Goal: Find specific page/section: Find specific page/section

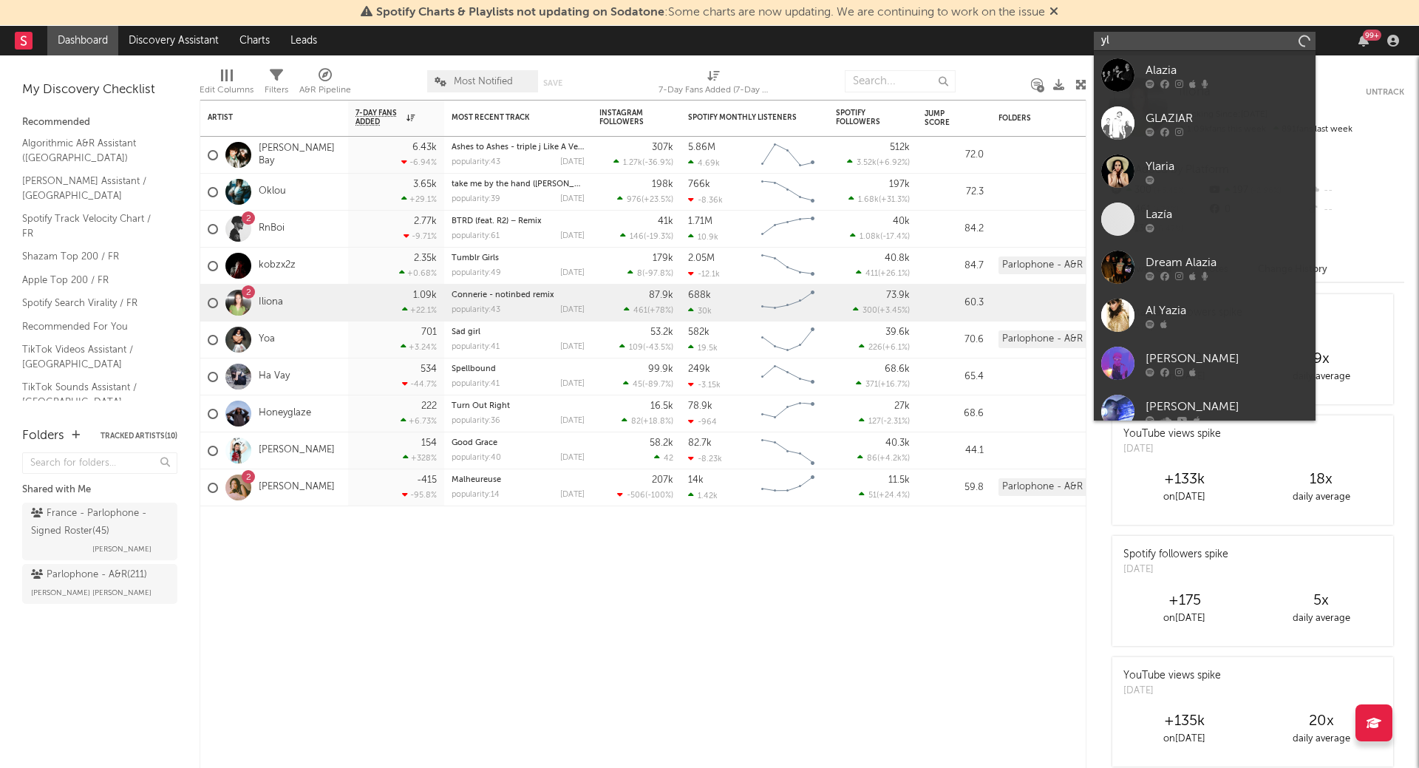
type input "y"
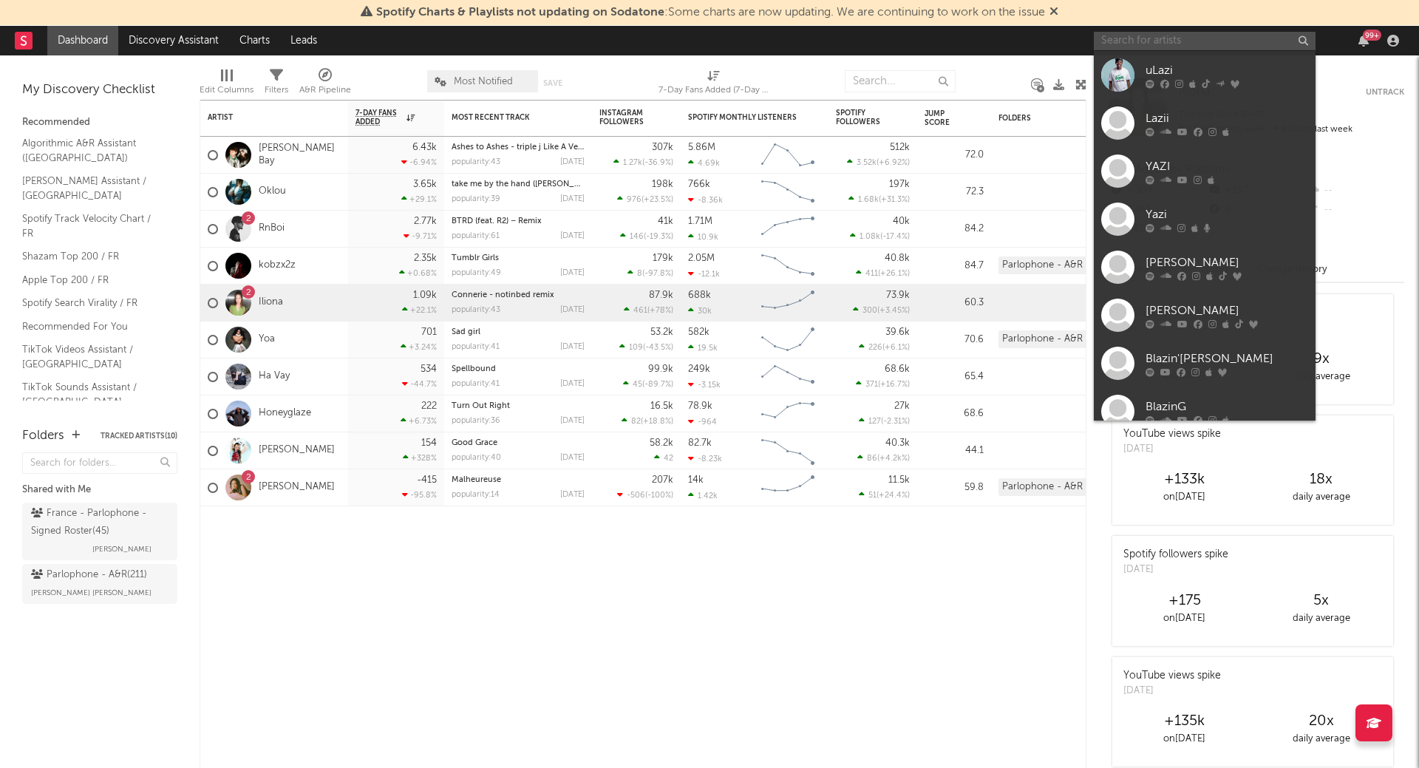
paste input "YLAZIA"
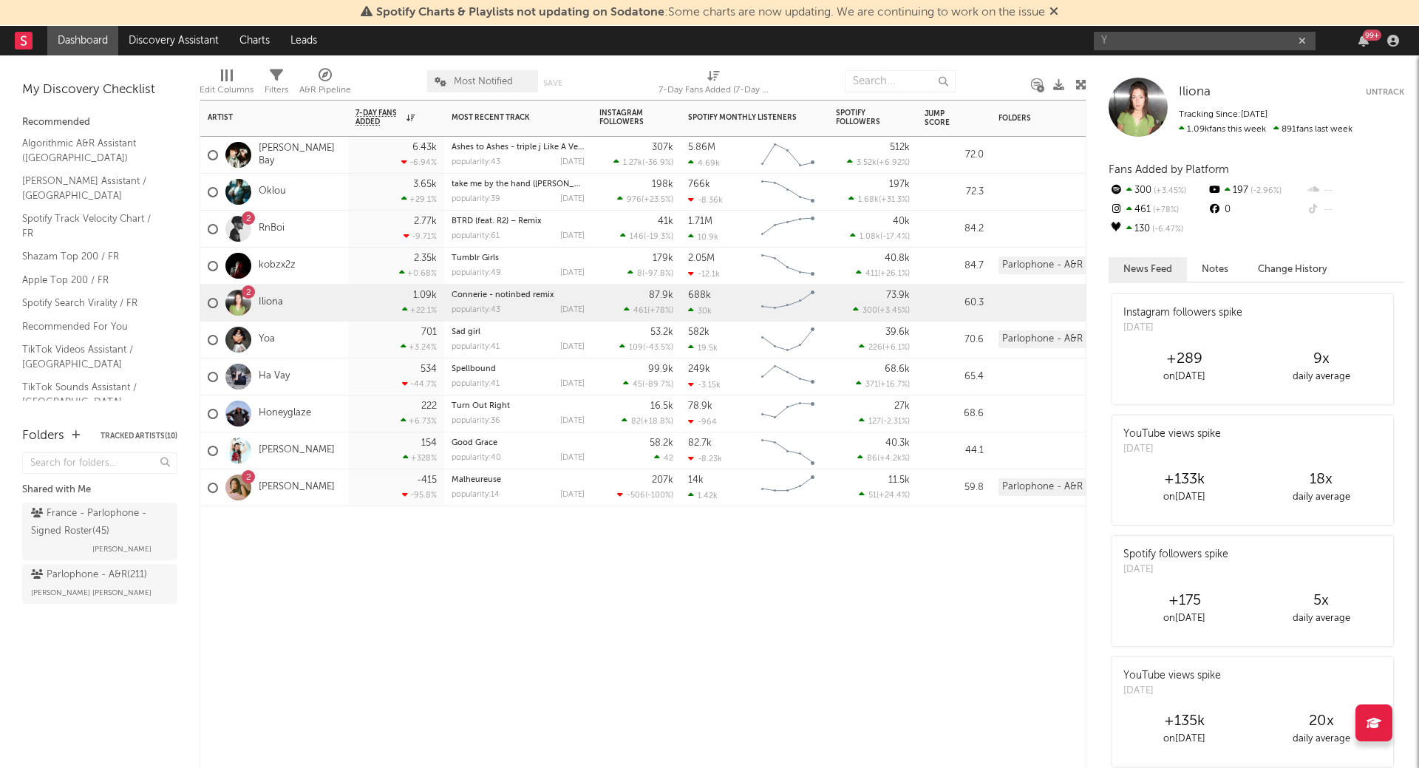
click at [935, 583] on div "Artist Notifications 7-Day Fans Added WoW % Change Most Recent Track Popularity…" at bounding box center [643, 434] width 887 height 668
click at [1140, 38] on input "Y" at bounding box center [1205, 41] width 222 height 18
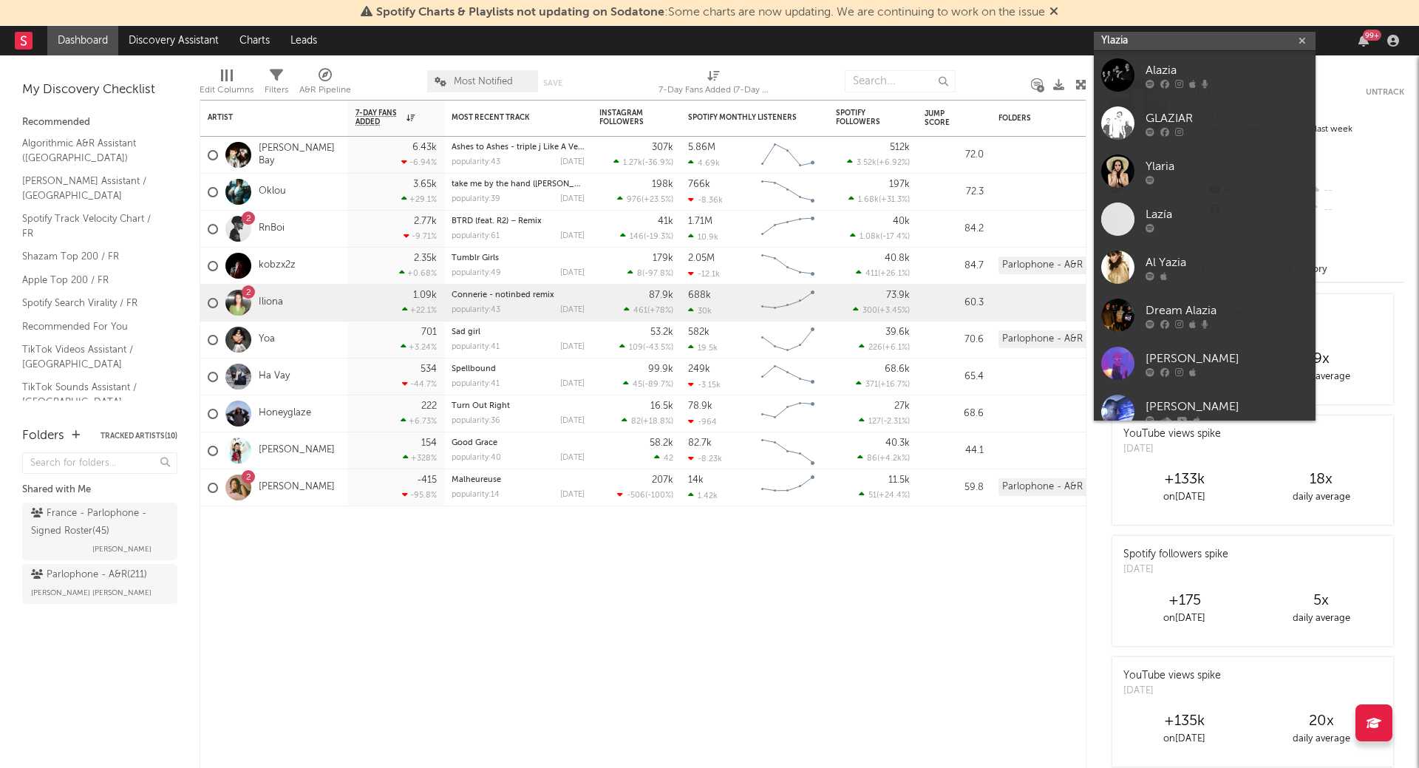
type input "Ylazia"
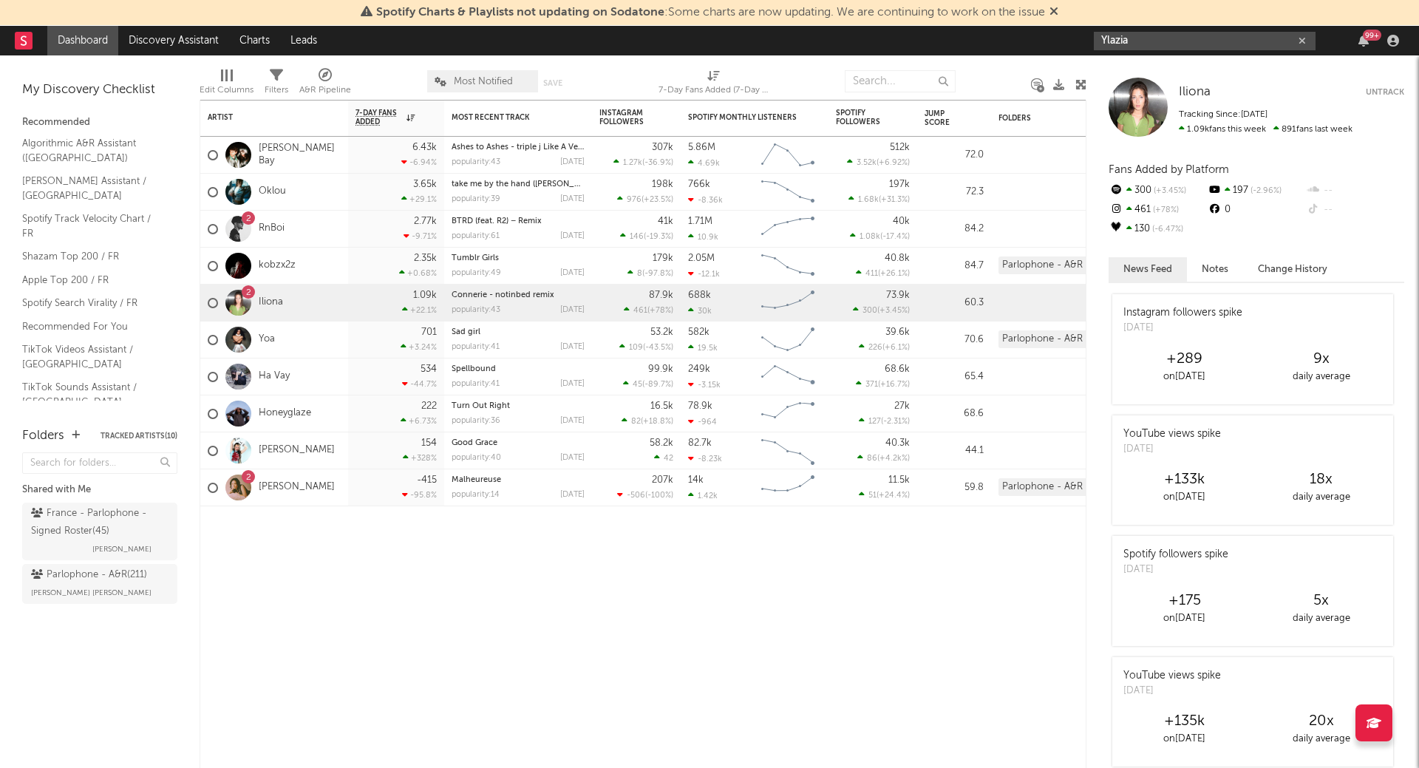
click at [1142, 47] on input "Ylazia" at bounding box center [1205, 41] width 222 height 18
drag, startPoint x: 1139, startPoint y: 40, endPoint x: 1076, endPoint y: 35, distance: 62.3
click at [1076, 35] on nav "Dashboard Discovery Assistant Charts Leads Ylazia 99 +" at bounding box center [709, 41] width 1419 height 30
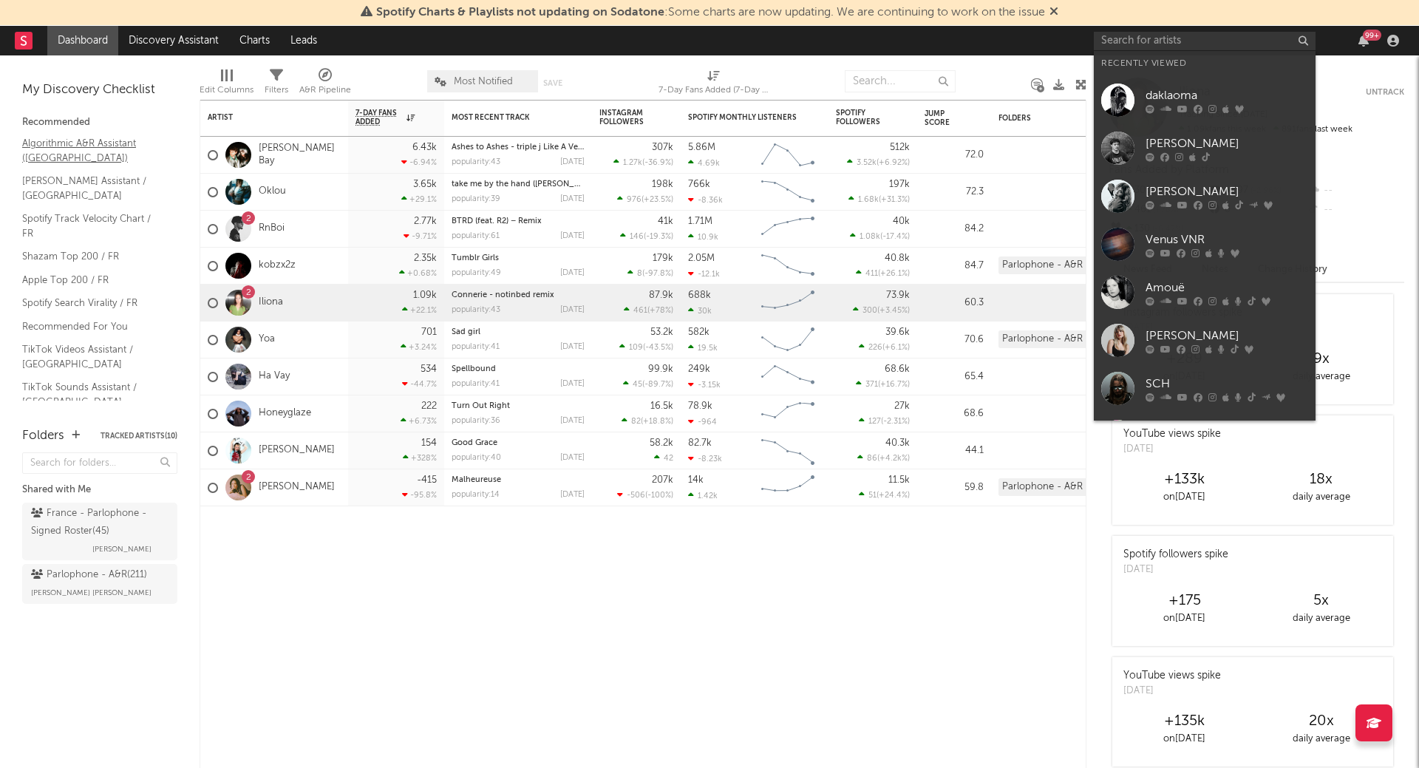
click at [50, 149] on link "Algorithmic A&R Assistant ([GEOGRAPHIC_DATA])" at bounding box center [92, 150] width 140 height 30
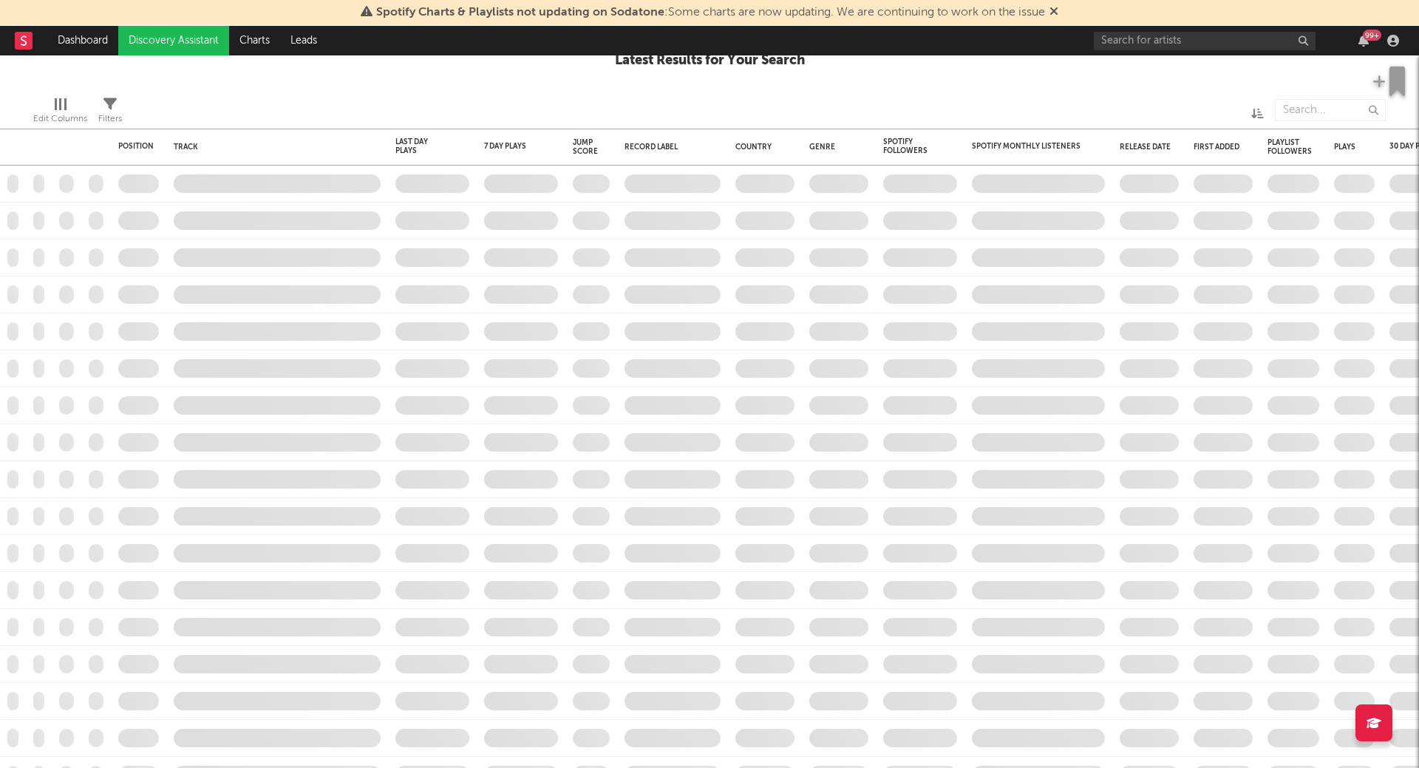
checkbox input "true"
